Goal: Task Accomplishment & Management: Manage account settings

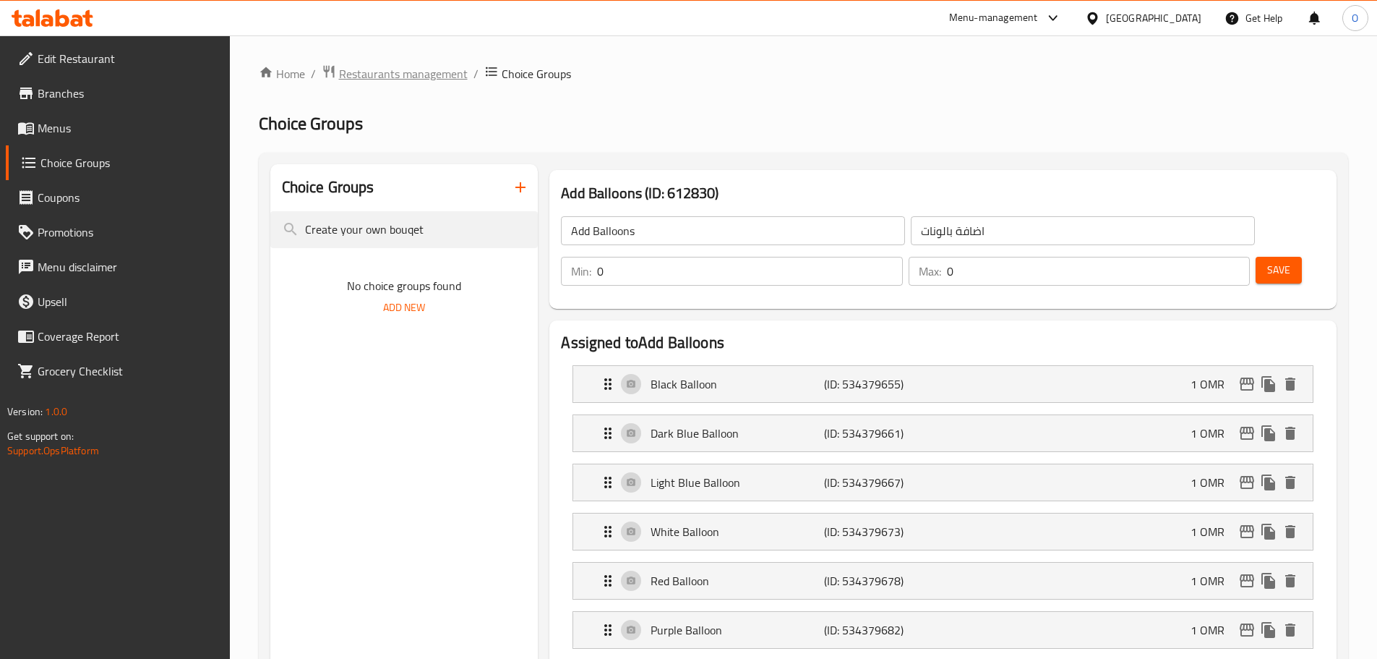
click at [428, 77] on span "Restaurants management" at bounding box center [403, 73] width 129 height 17
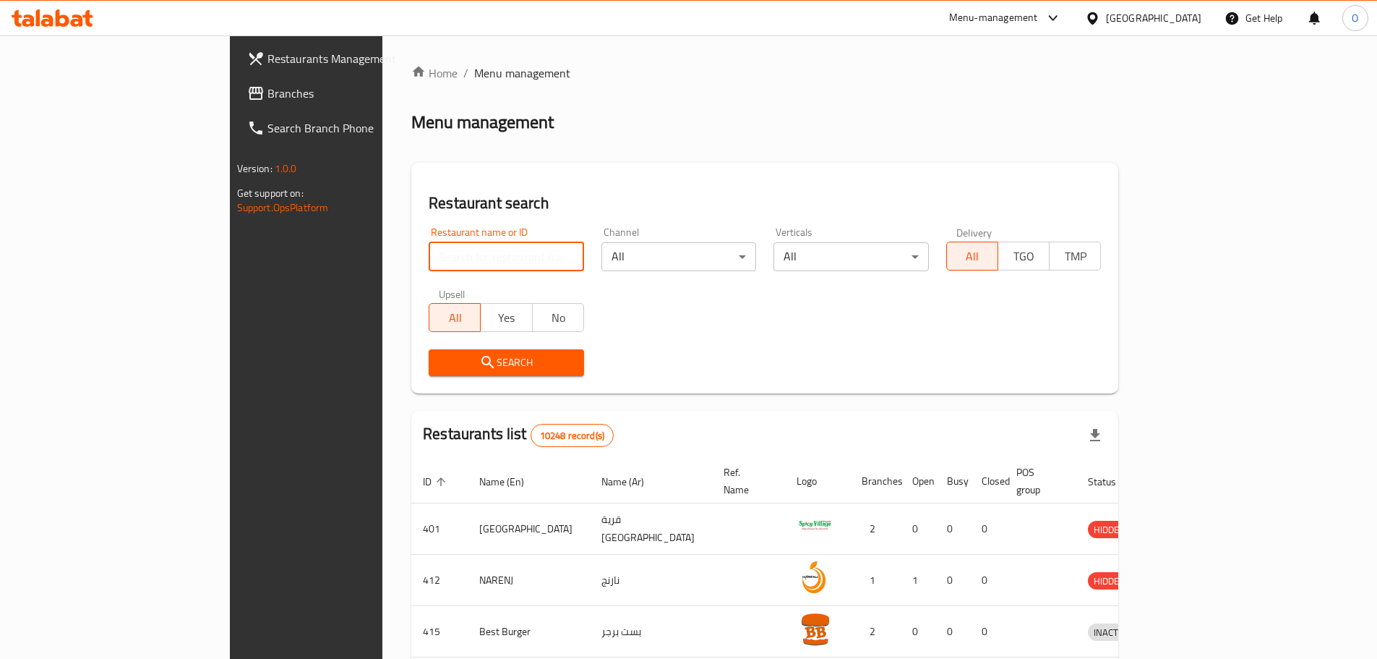
paste input "759050"
type input "759050"
click at [440, 354] on span "Search" at bounding box center [506, 363] width 132 height 18
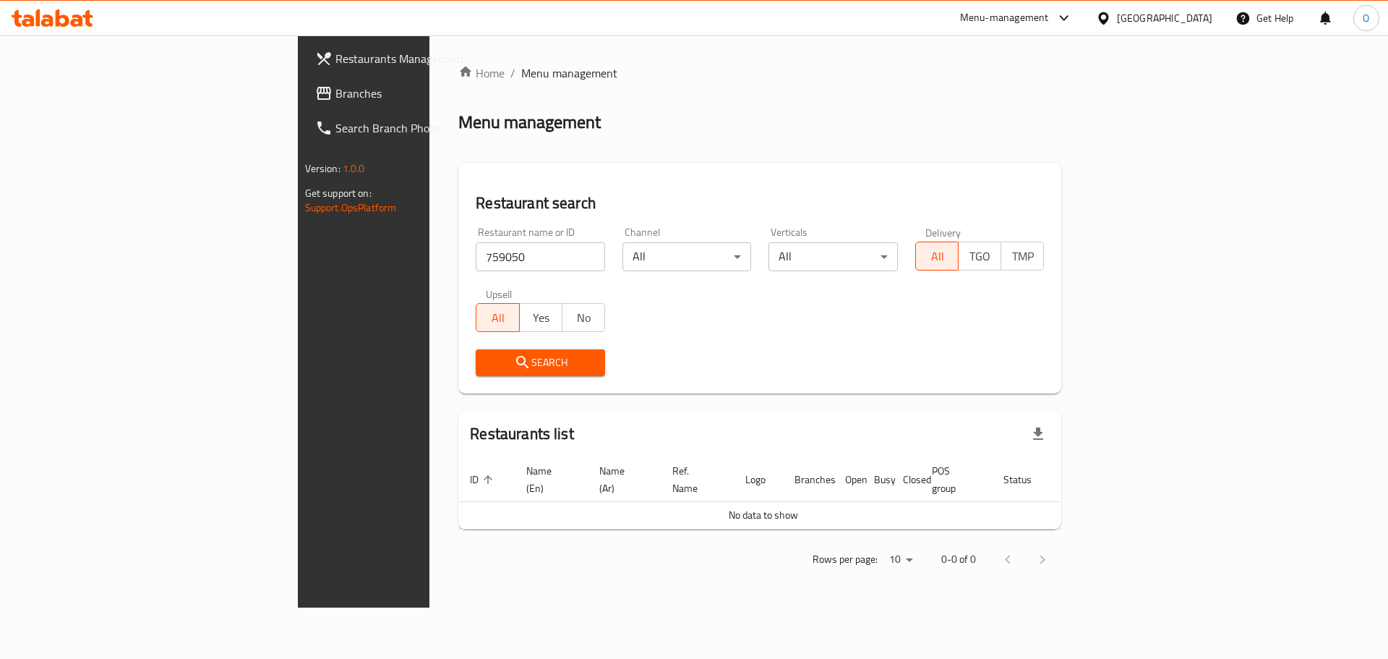
click at [335, 89] on span "Branches" at bounding box center [426, 93] width 183 height 17
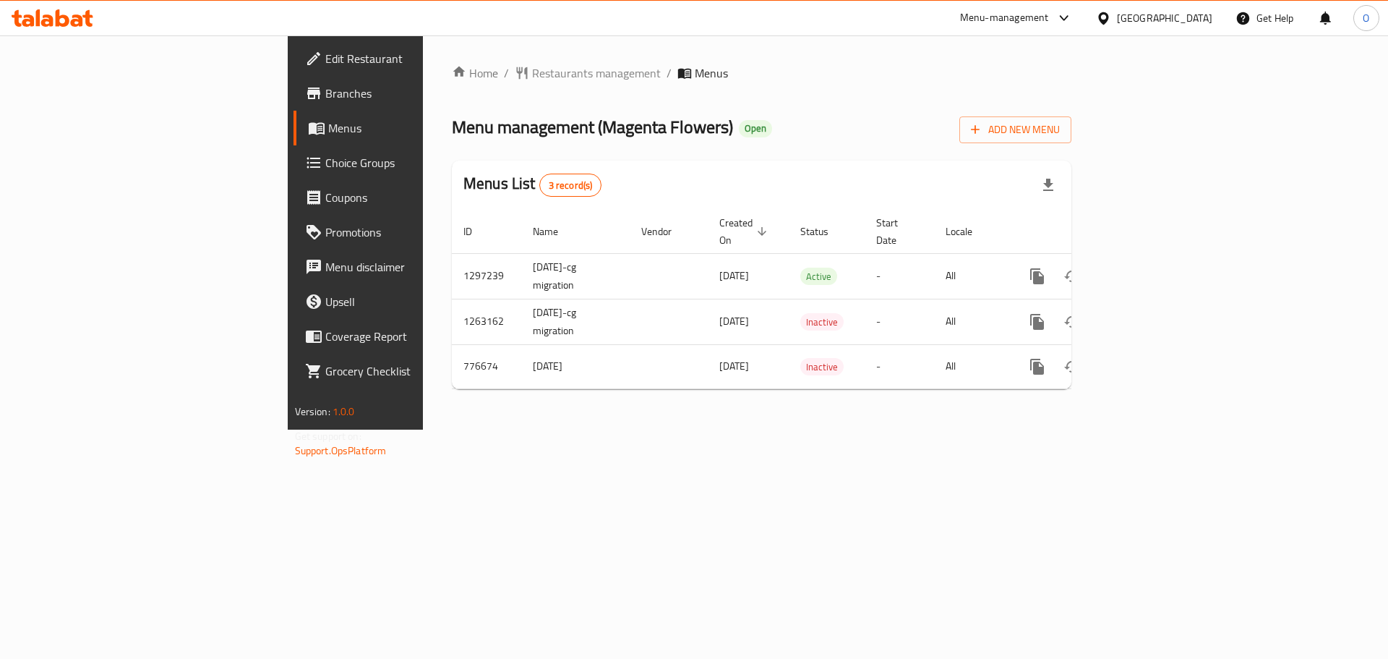
click at [325, 161] on span "Choice Groups" at bounding box center [416, 162] width 183 height 17
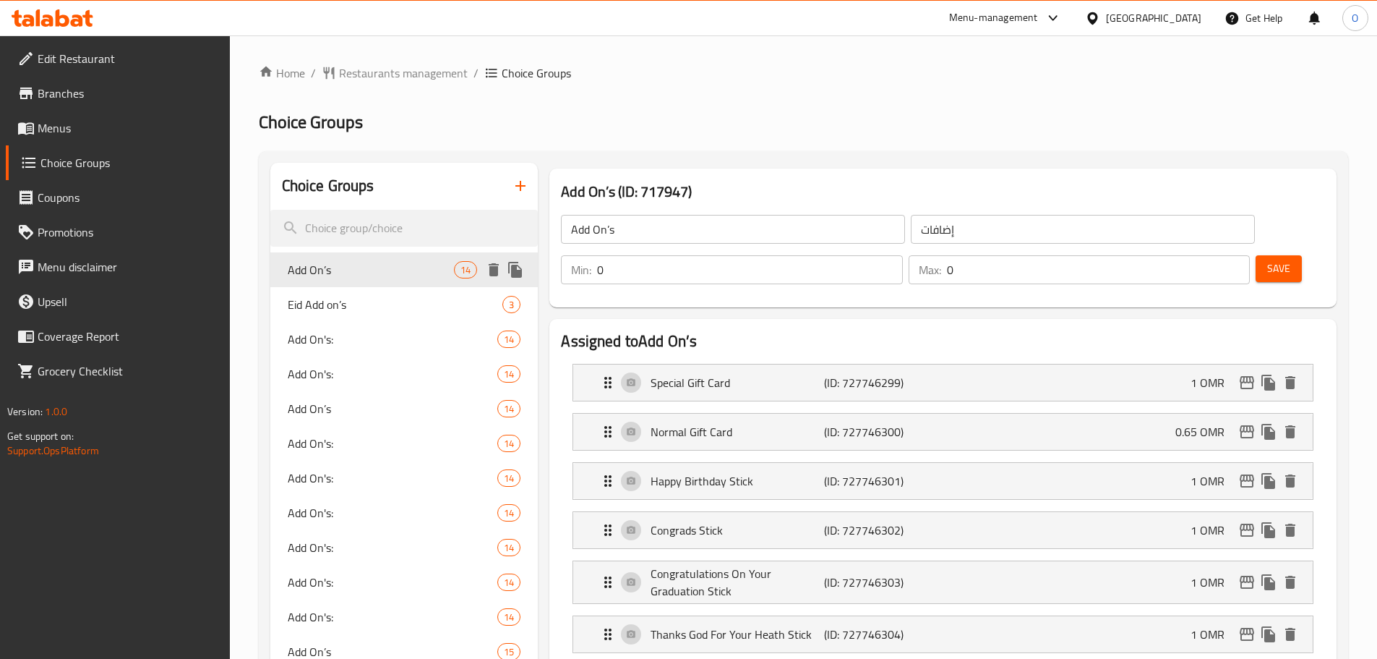
drag, startPoint x: 340, startPoint y: 267, endPoint x: 360, endPoint y: 263, distance: 20.6
click at [341, 266] on span "Add On’s" at bounding box center [371, 269] width 167 height 17
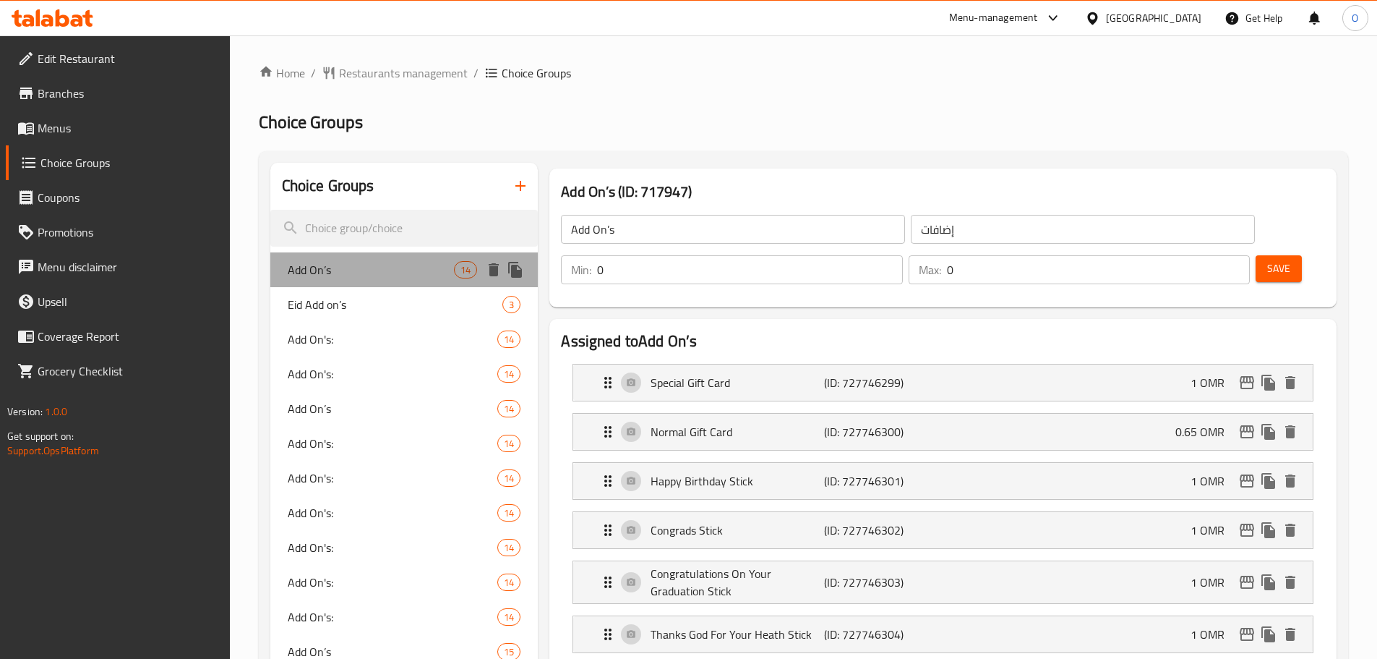
click at [319, 275] on span "Add On’s" at bounding box center [371, 269] width 167 height 17
click at [322, 267] on span "Add On’s" at bounding box center [371, 269] width 167 height 17
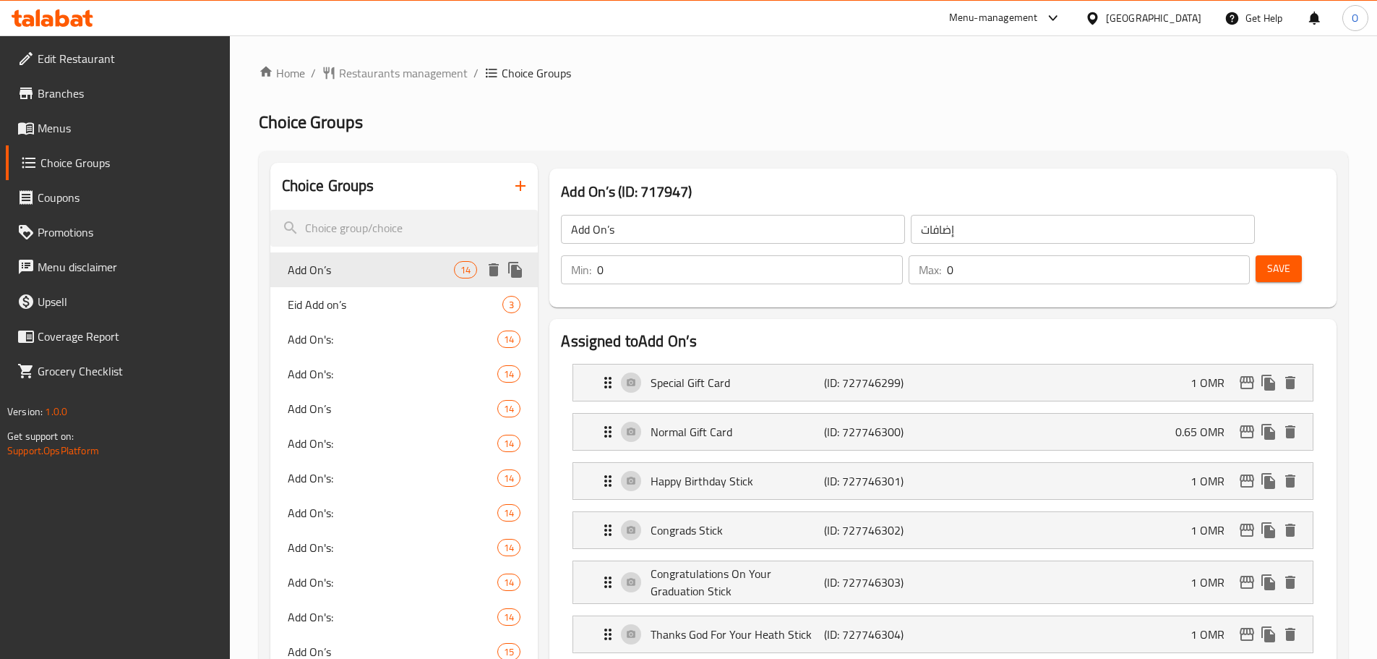
click at [311, 271] on span "Add On’s" at bounding box center [371, 269] width 167 height 17
click at [336, 303] on span "Eid Add on’s" at bounding box center [374, 304] width 172 height 17
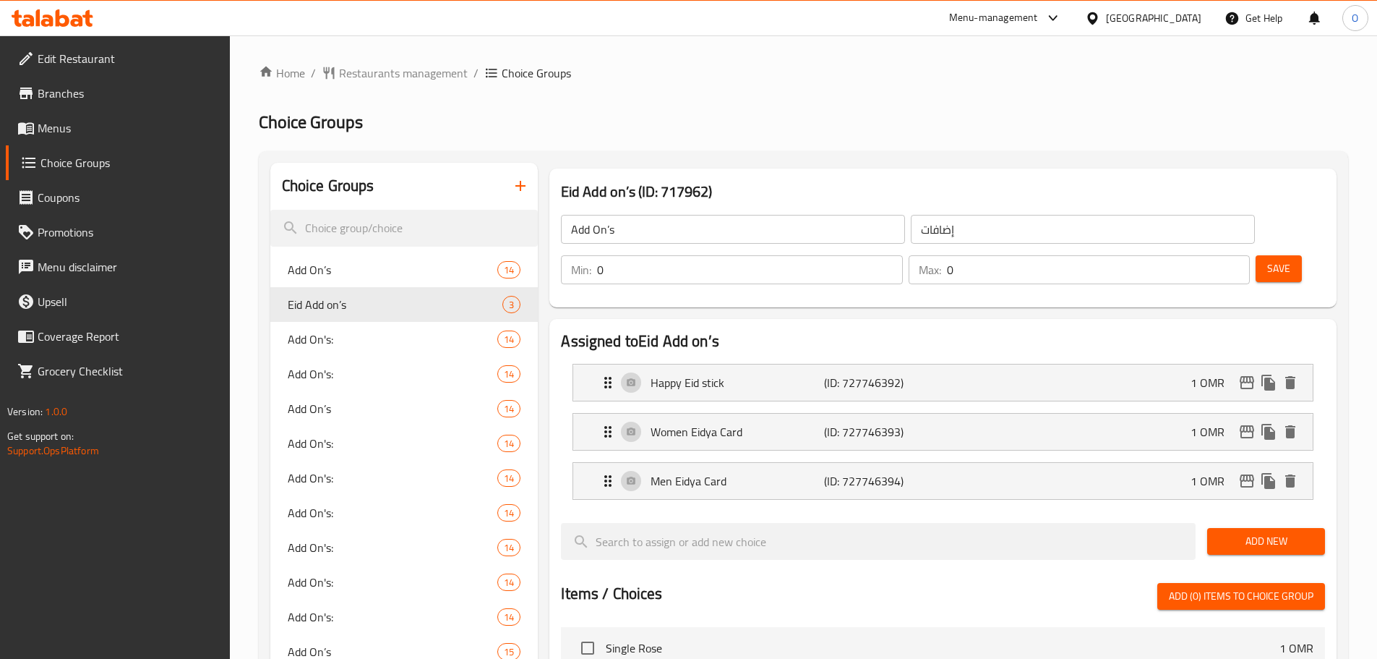
type input "Eid Add on’s"
click at [77, 132] on span "Menus" at bounding box center [128, 127] width 181 height 17
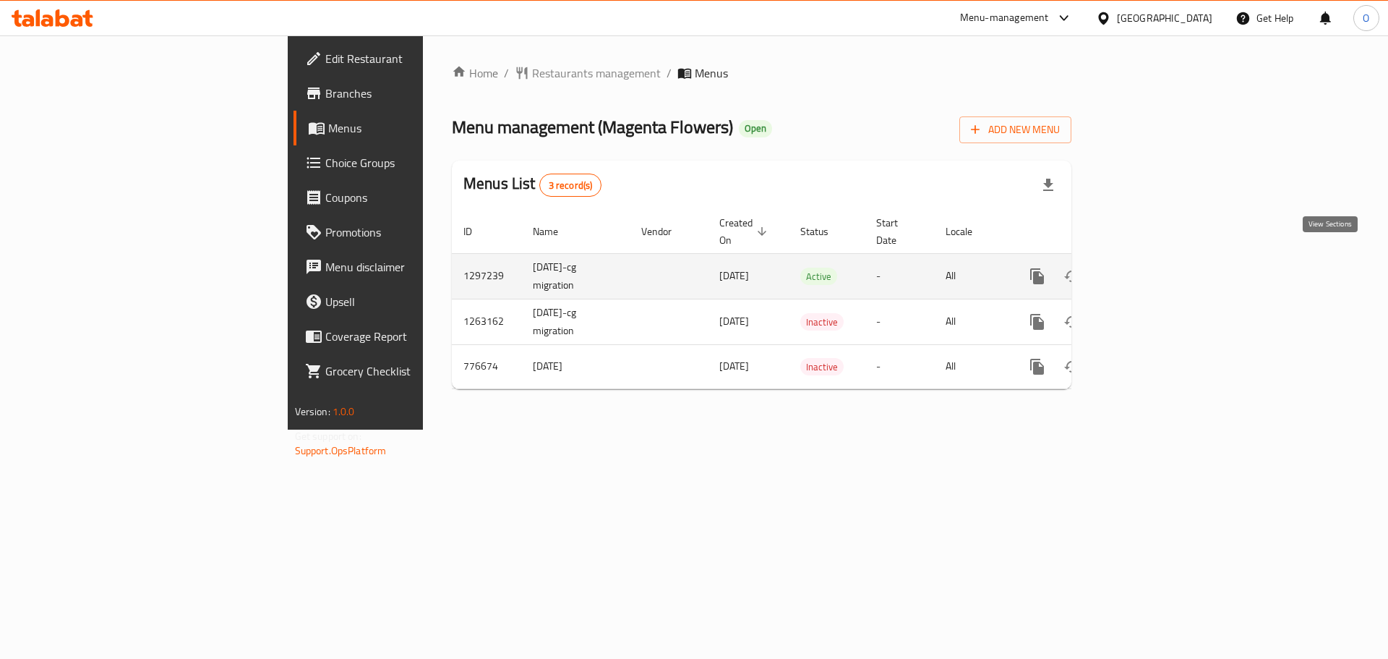
click at [1148, 270] on icon "enhanced table" at bounding box center [1141, 276] width 13 height 13
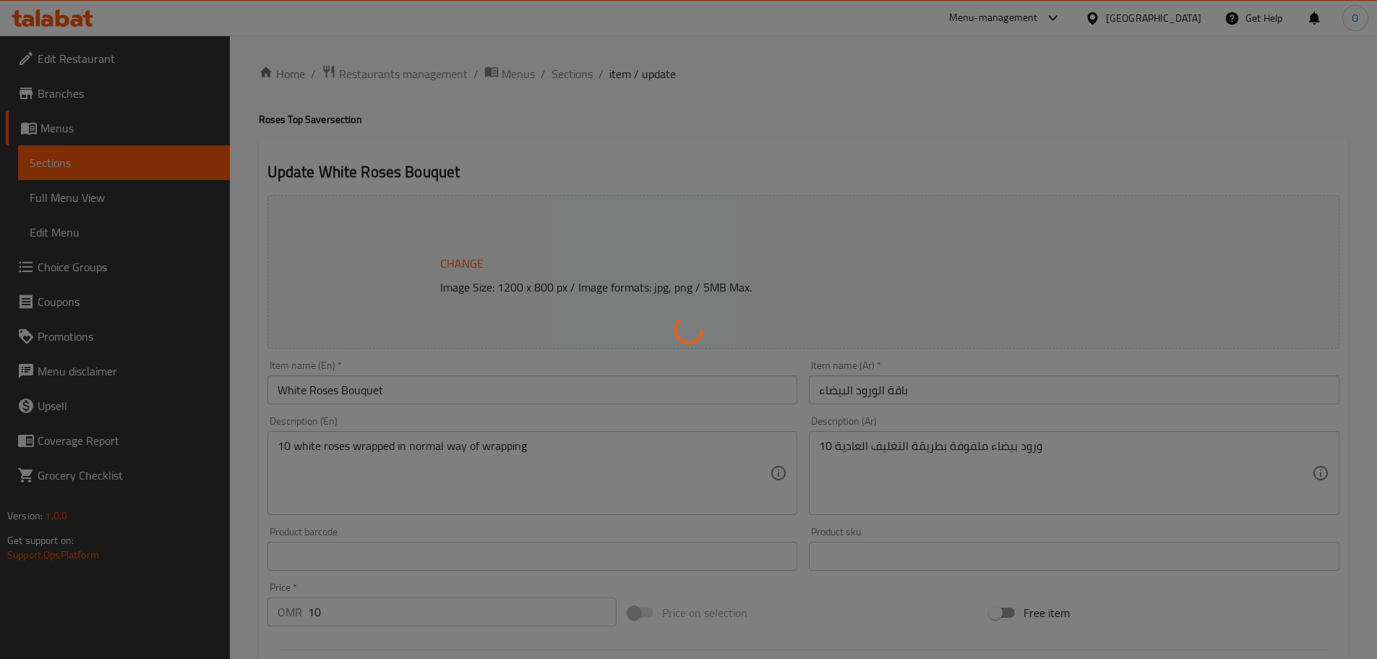
type input "إضافات"
type input "0"
type input "ورد اكثر"
type input "0"
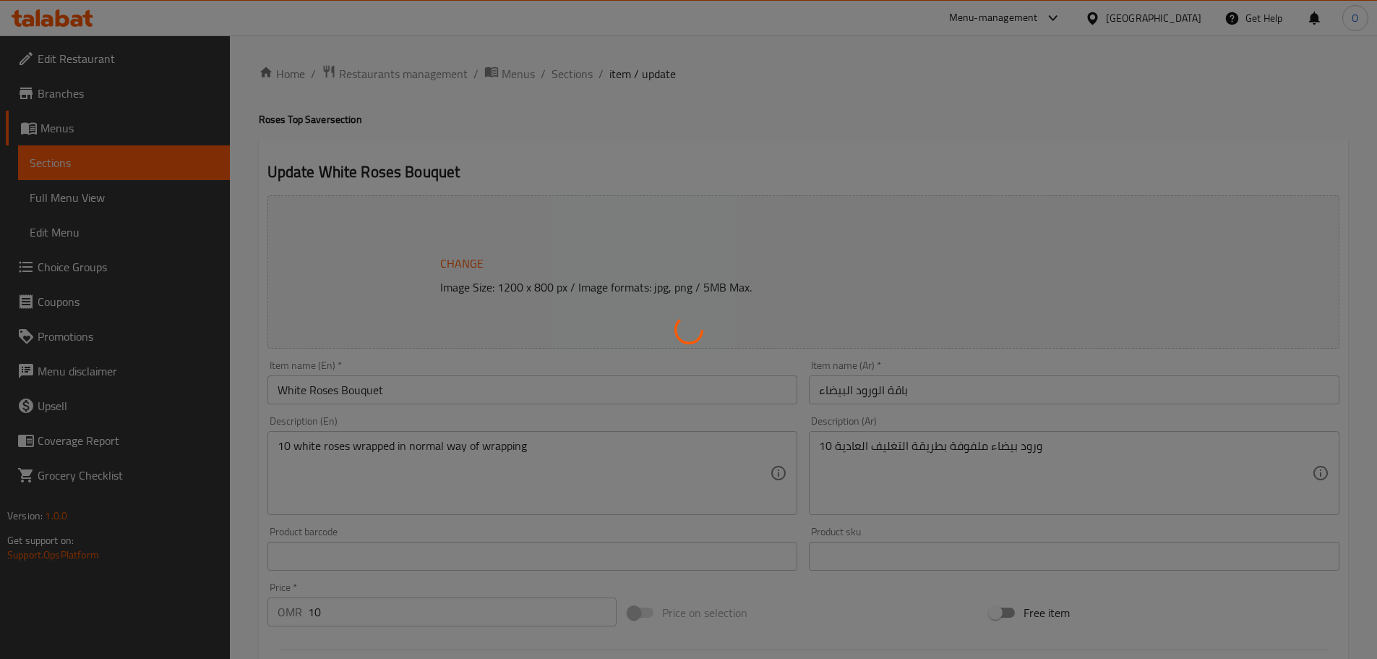
type input "0"
type input "مع هدية:"
type input "0"
type input "إضافات"
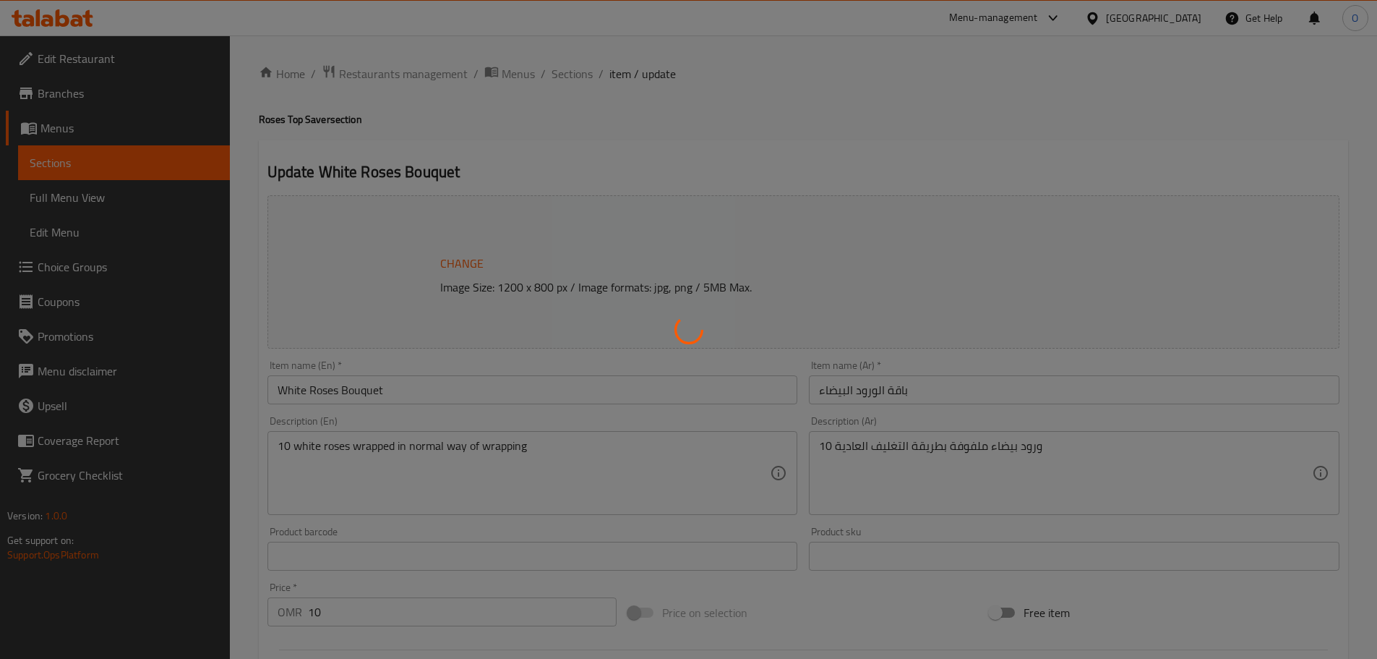
type input "0"
type input "مع هدية"
type input "0"
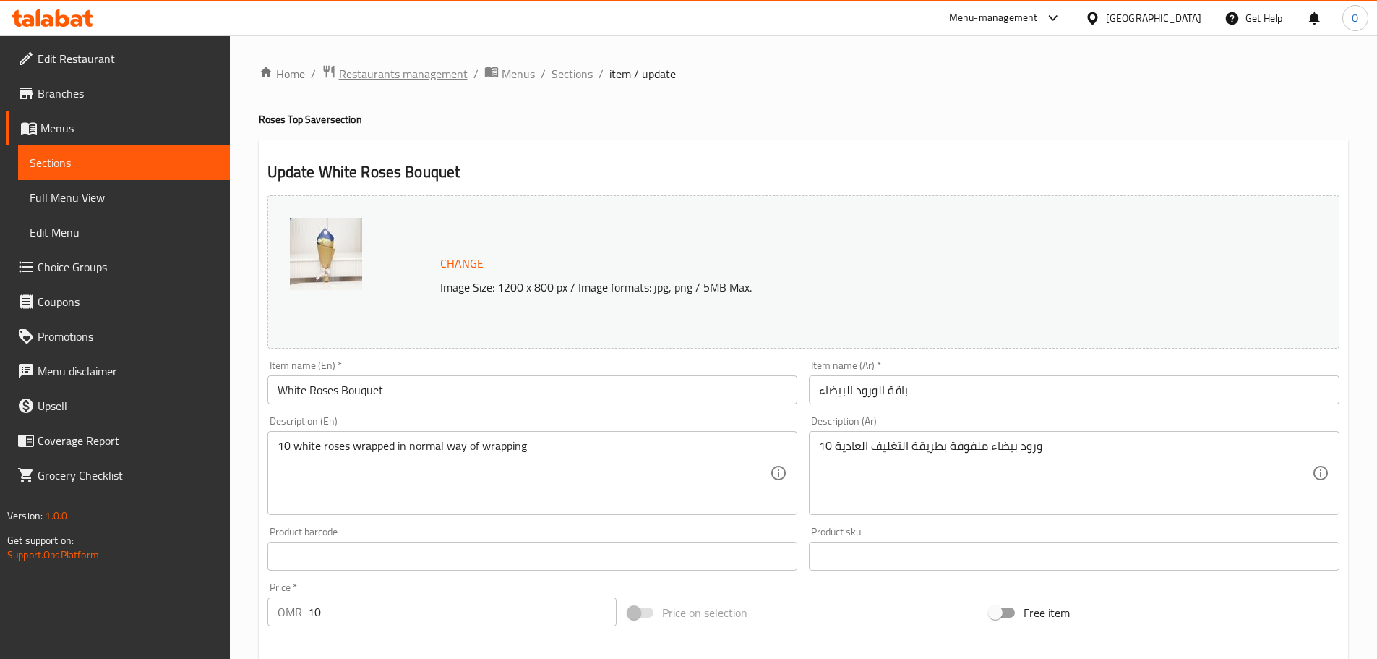
click at [380, 69] on span "Restaurants management" at bounding box center [403, 73] width 129 height 17
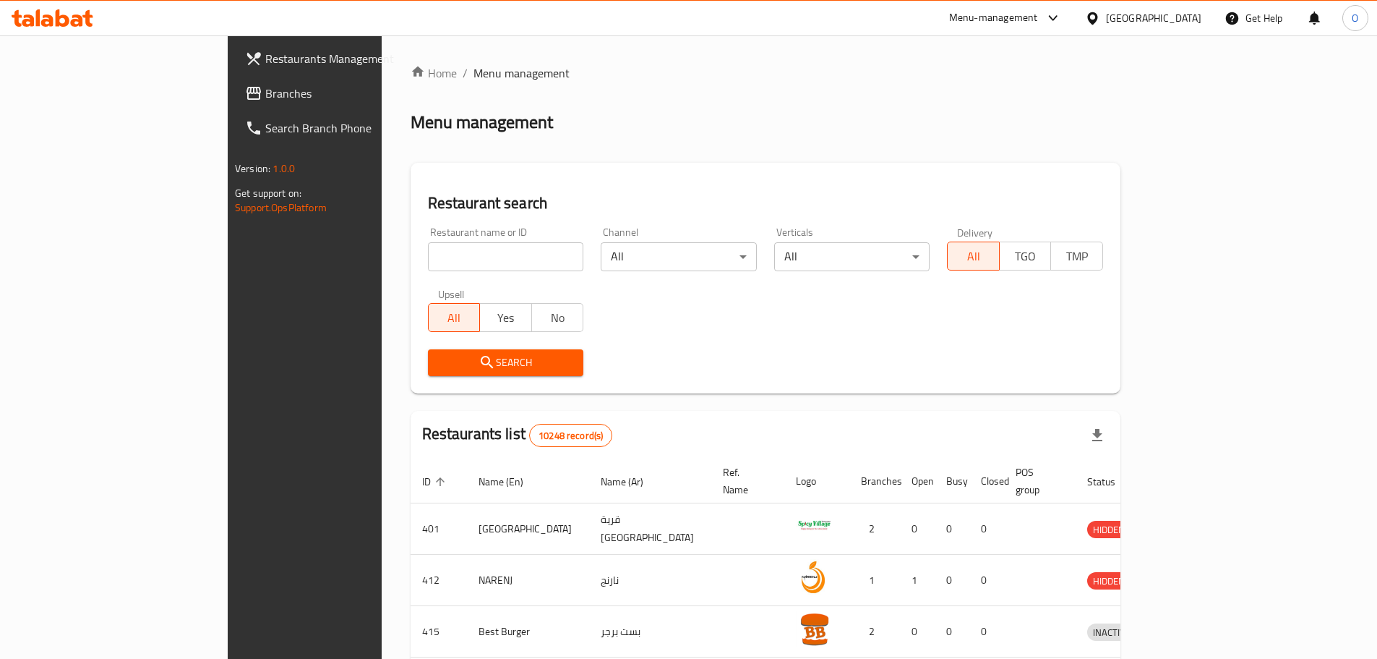
click at [464, 262] on input "search" at bounding box center [506, 256] width 156 height 29
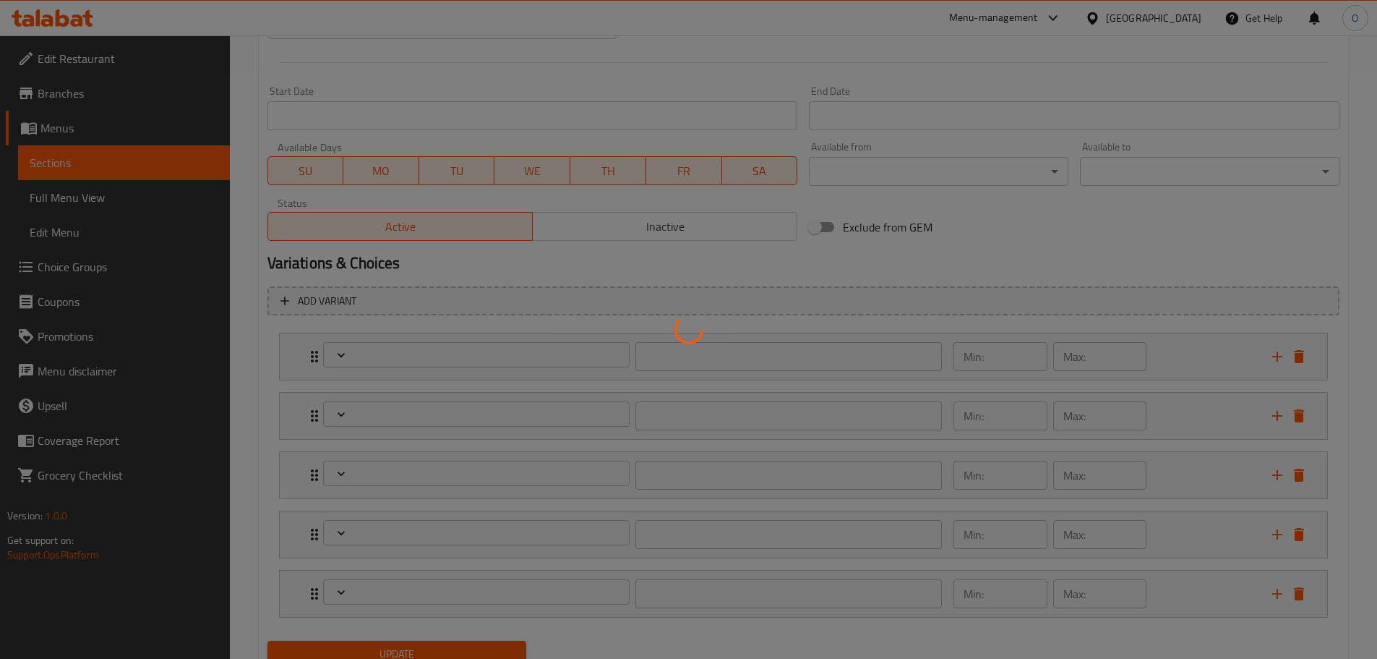
scroll to position [645, 0]
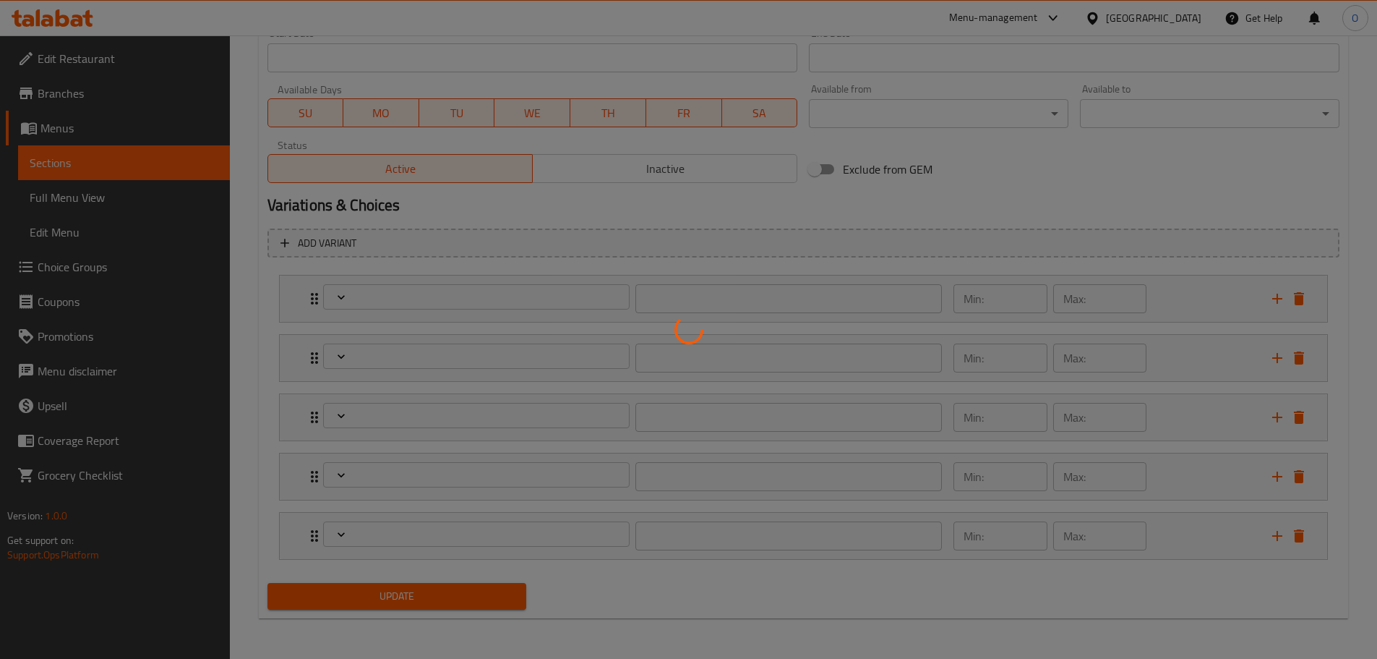
type input "إضافات"
type input "0"
type input "ورد اكثر"
type input "0"
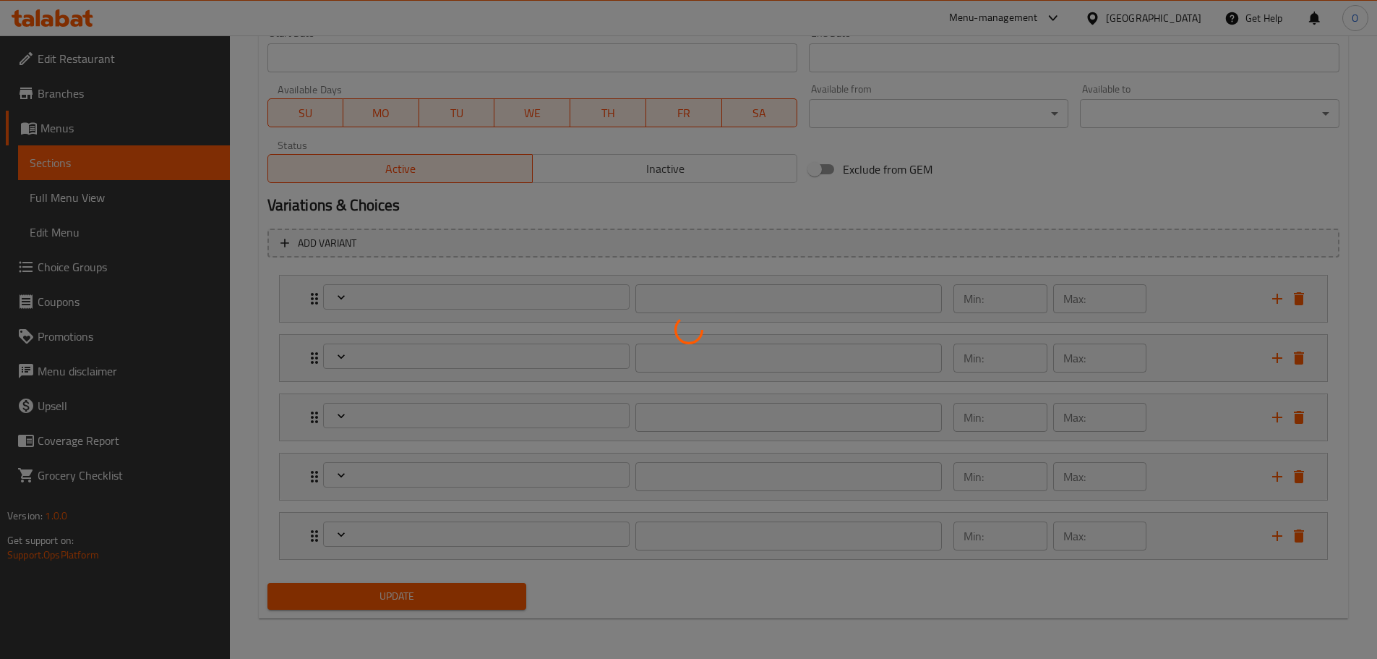
type input "0"
type input "مع هدية:"
type input "0"
type input "إضافات"
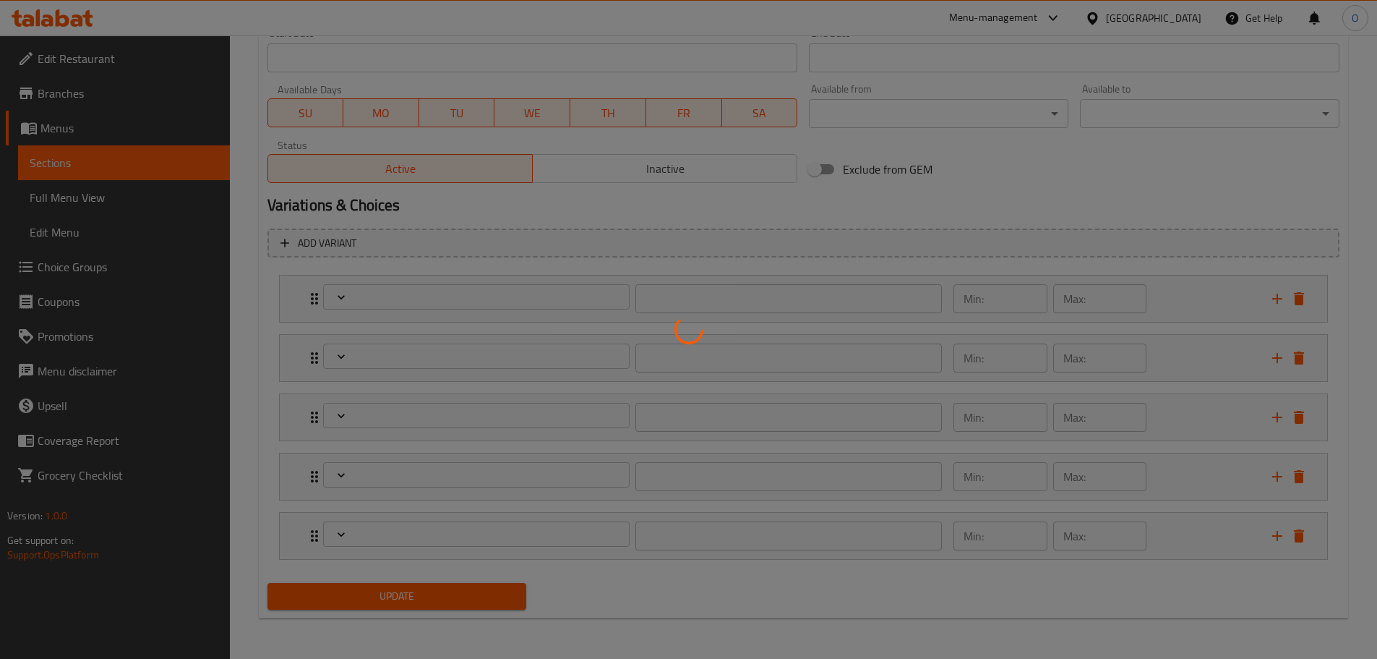
type input "0"
type input "مع هدية"
type input "0"
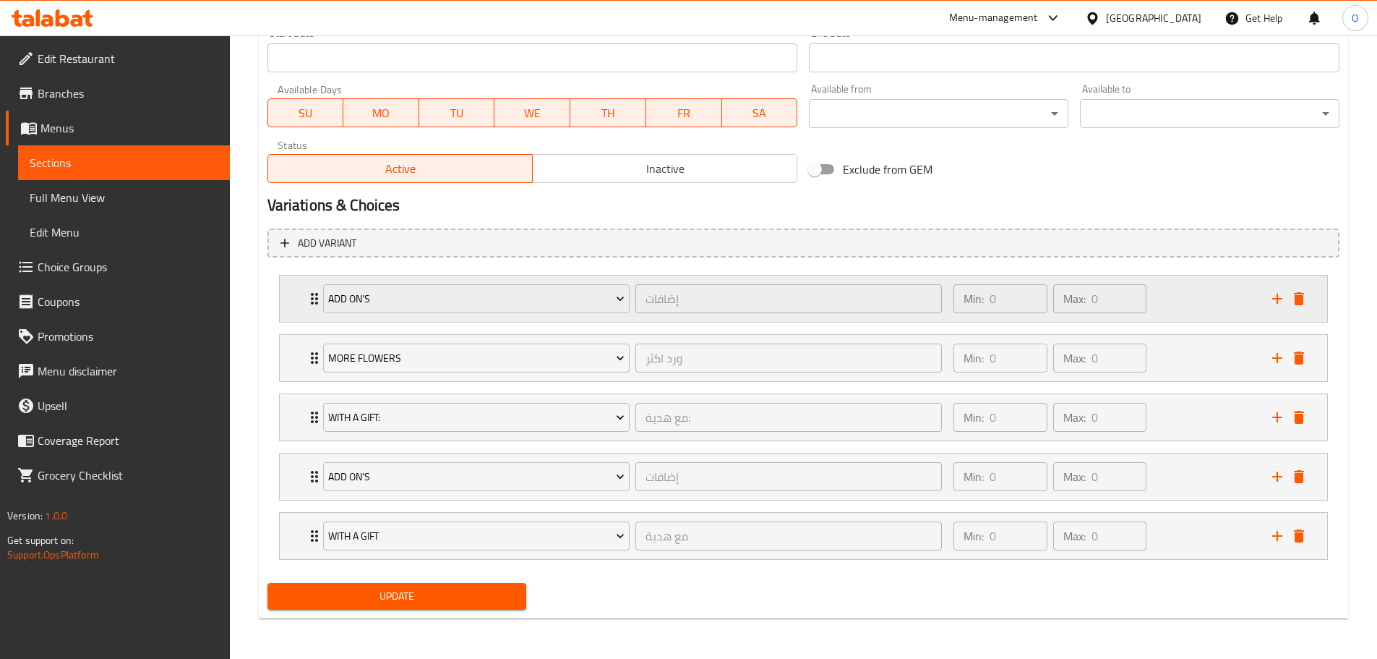
click at [312, 301] on icon "Expand" at bounding box center [314, 298] width 17 height 17
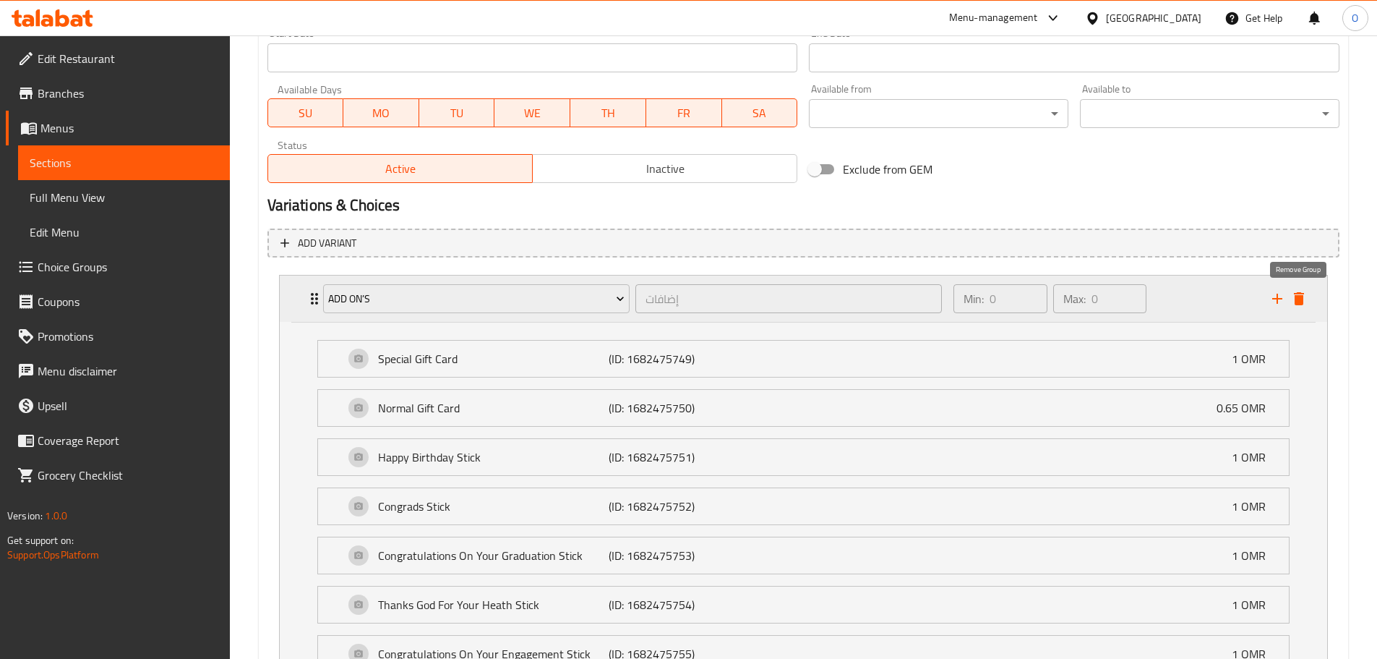
click at [1295, 303] on icon "delete" at bounding box center [1299, 298] width 10 height 13
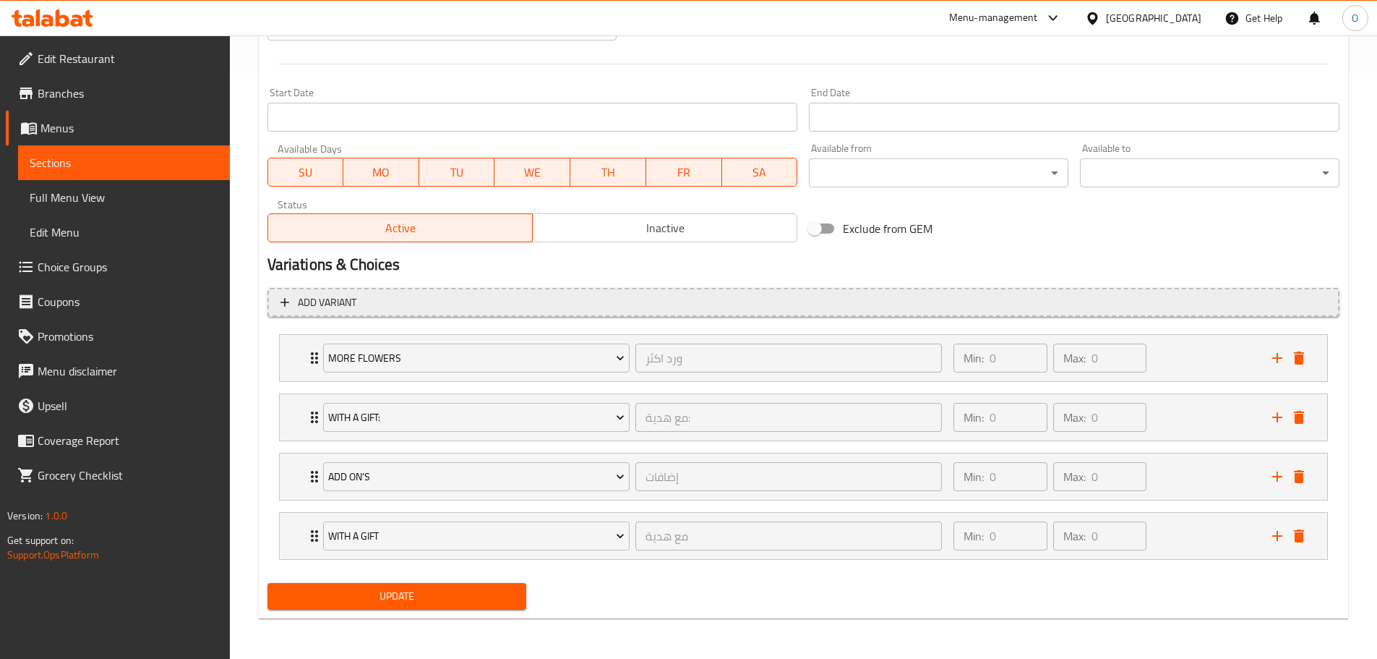
scroll to position [586, 0]
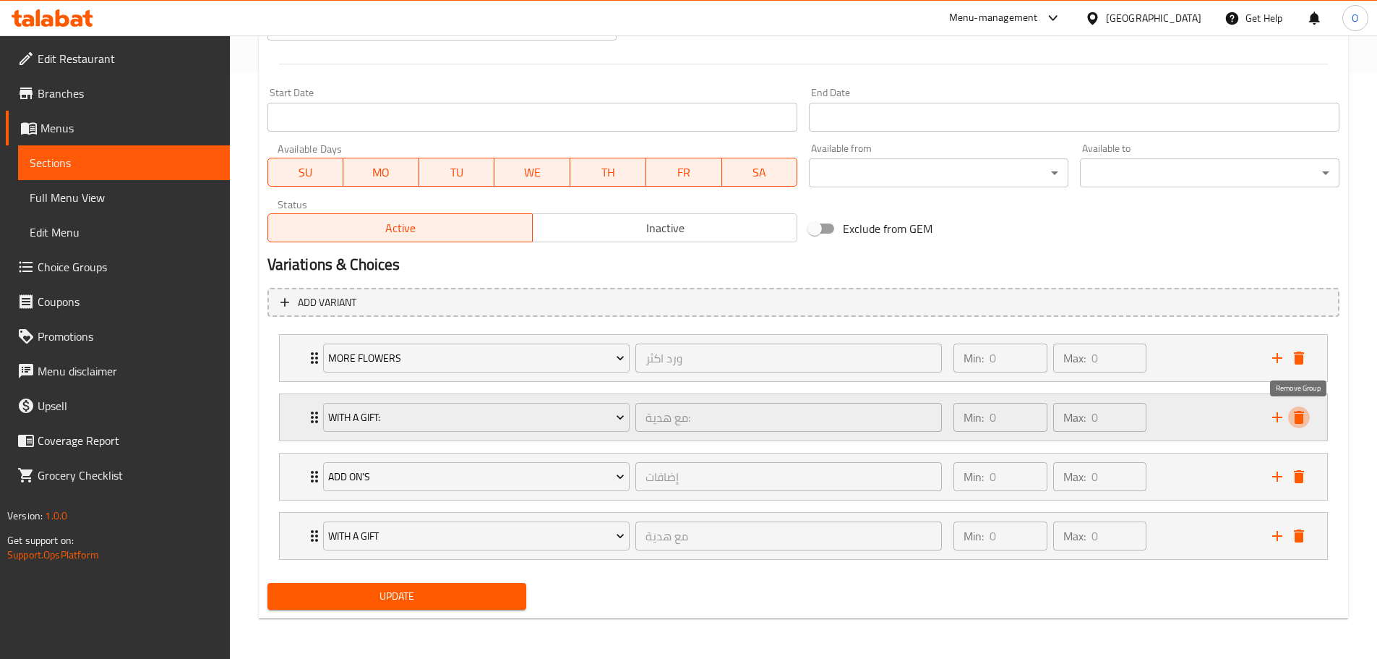
click at [1298, 421] on icon "delete" at bounding box center [1299, 417] width 10 height 13
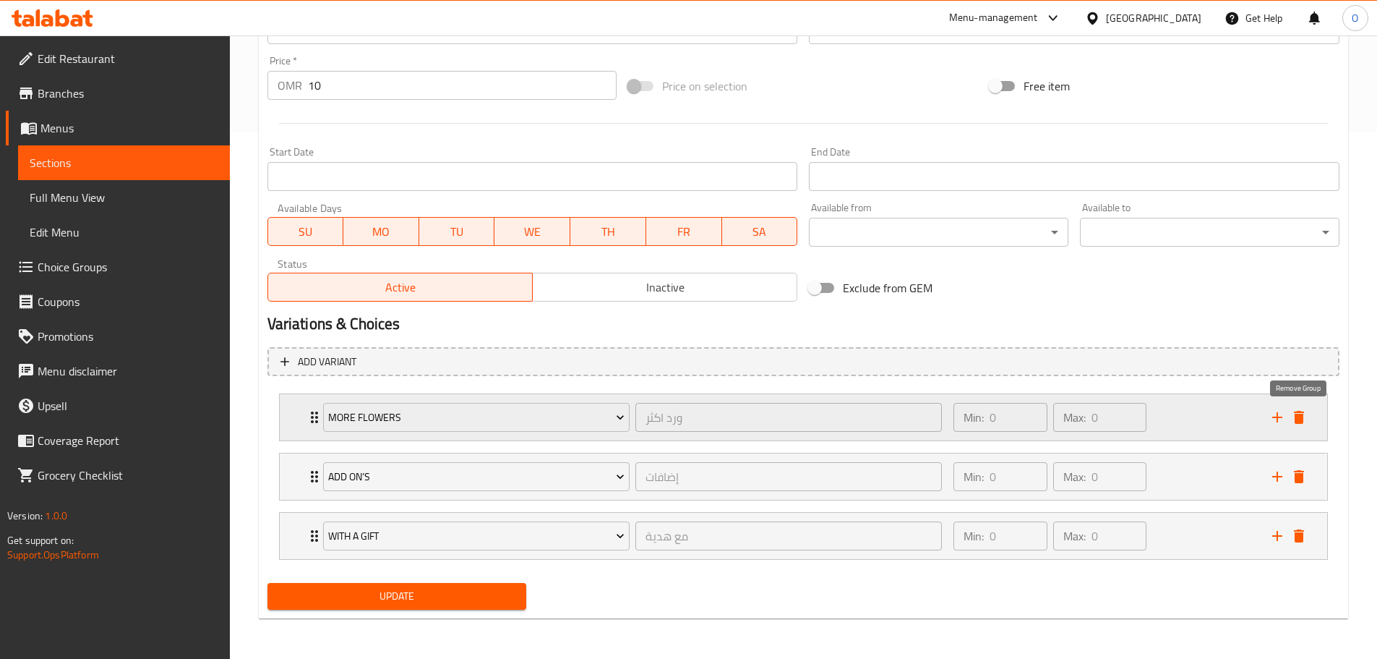
scroll to position [526, 0]
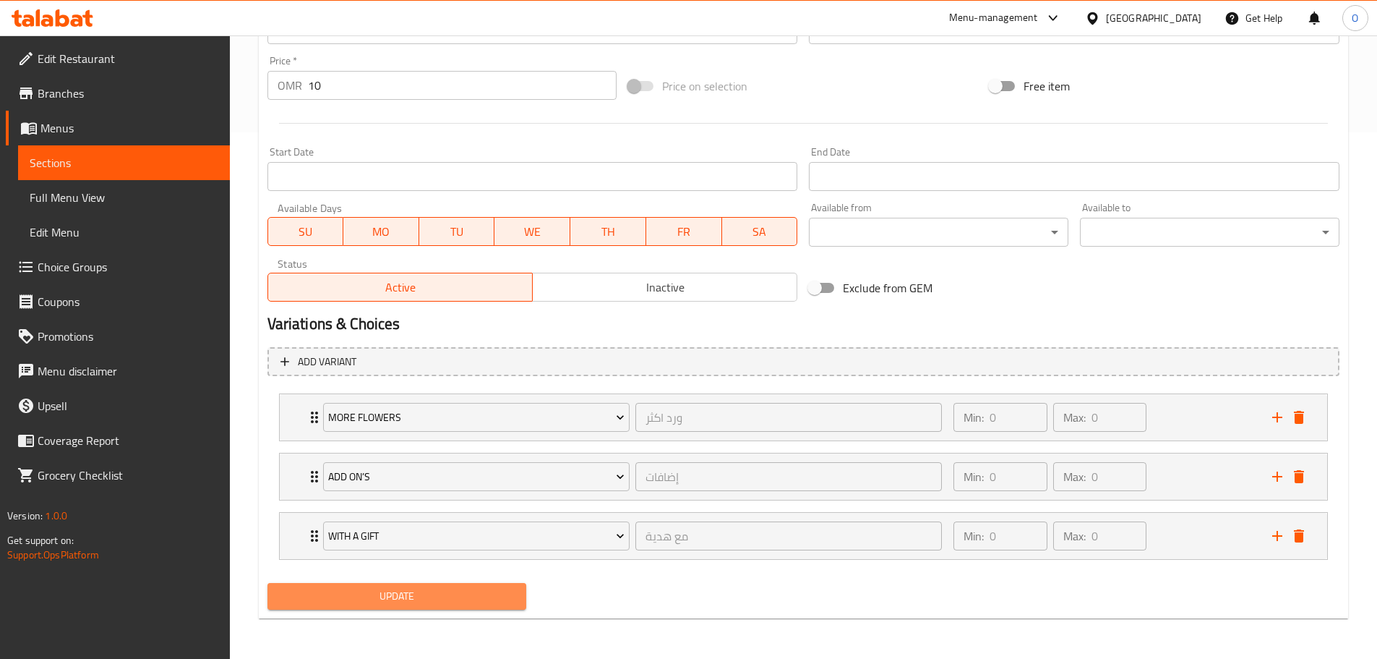
click at [437, 597] on span "Update" at bounding box center [397, 596] width 236 height 18
